Goal: Information Seeking & Learning: Learn about a topic

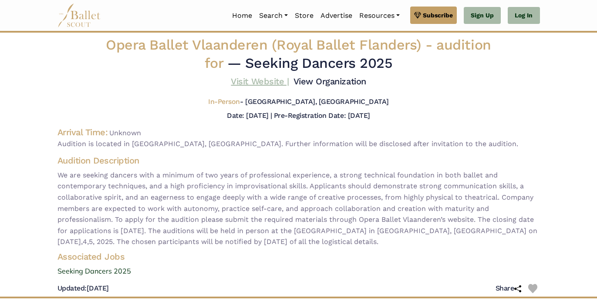
click at [256, 81] on link "Visit Website |" at bounding box center [260, 81] width 58 height 10
drag, startPoint x: 108, startPoint y: 44, endPoint x: 500, endPoint y: 40, distance: 392.6
click at [500, 40] on div "Opera Ballet Vlaanderen (Royal Ballet Flanders) - audition for — Seeking Dancer…" at bounding box center [297, 56] width 413 height 40
copy span "Opera Ballet Vlaanderen (Royal Ballet Flanders) - audition"
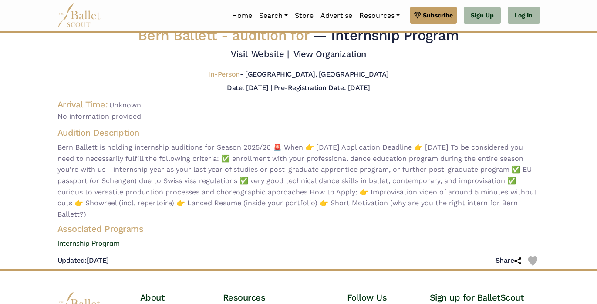
scroll to position [5, 0]
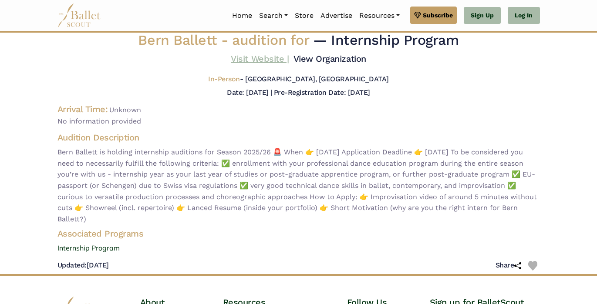
click at [268, 57] on link "Visit Website |" at bounding box center [260, 59] width 58 height 10
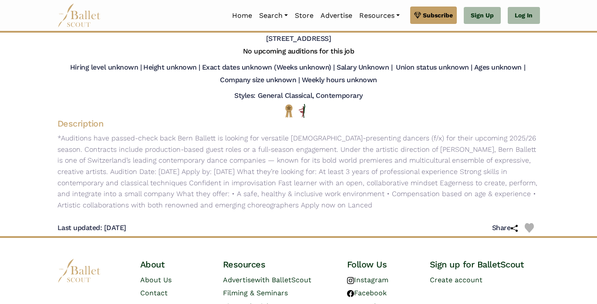
scroll to position [66, 0]
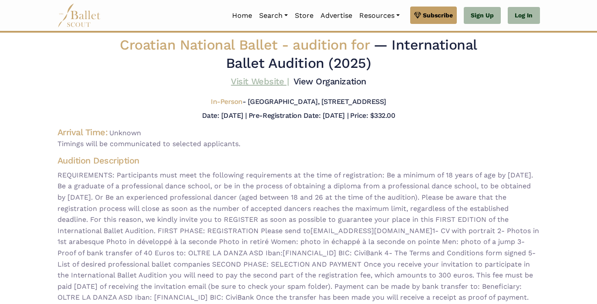
click at [270, 84] on link "Visit Website |" at bounding box center [260, 81] width 58 height 10
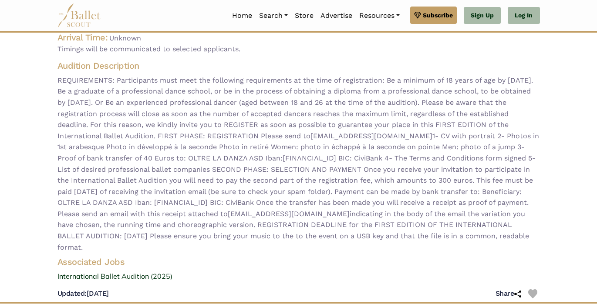
scroll to position [95, 0]
